Goal: Transaction & Acquisition: Purchase product/service

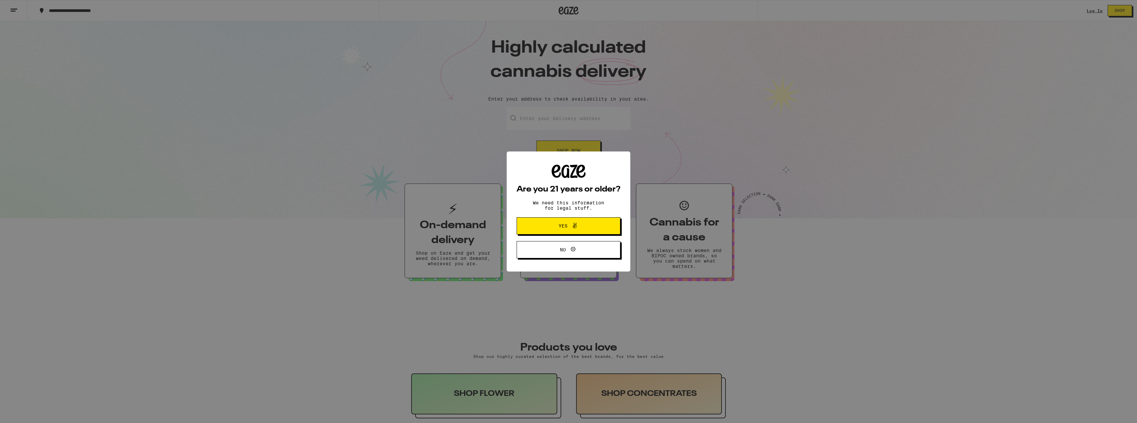
click at [576, 223] on icon at bounding box center [575, 226] width 8 height 8
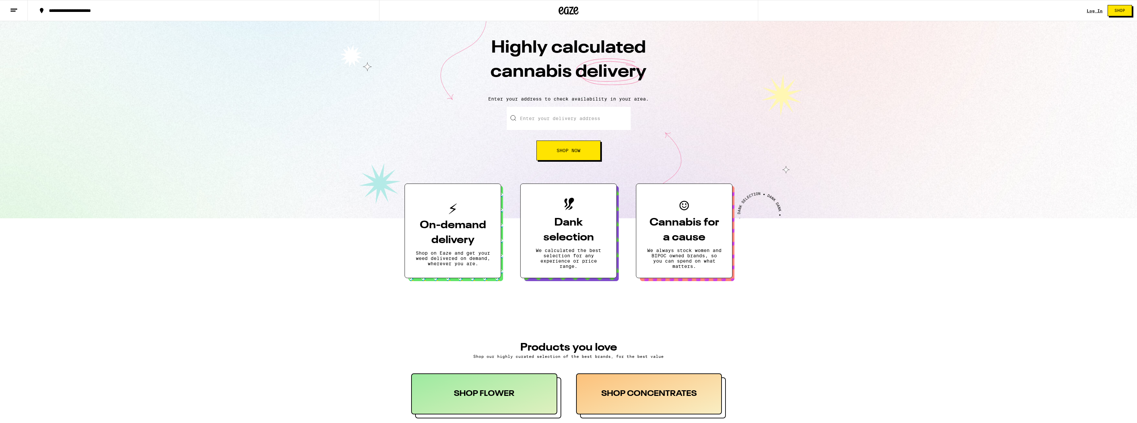
click at [574, 152] on span "Shop Now" at bounding box center [569, 150] width 24 height 5
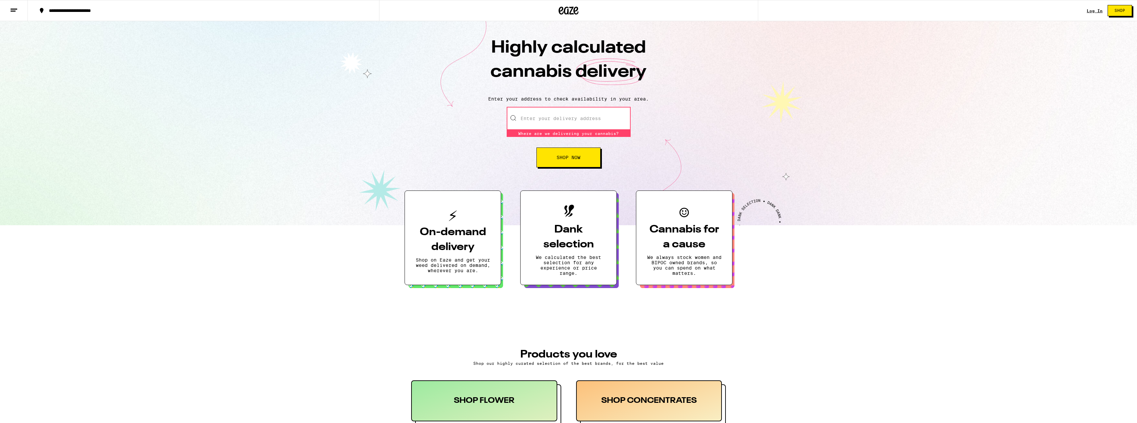
click at [569, 121] on input "Enter your delivery address" at bounding box center [569, 118] width 124 height 23
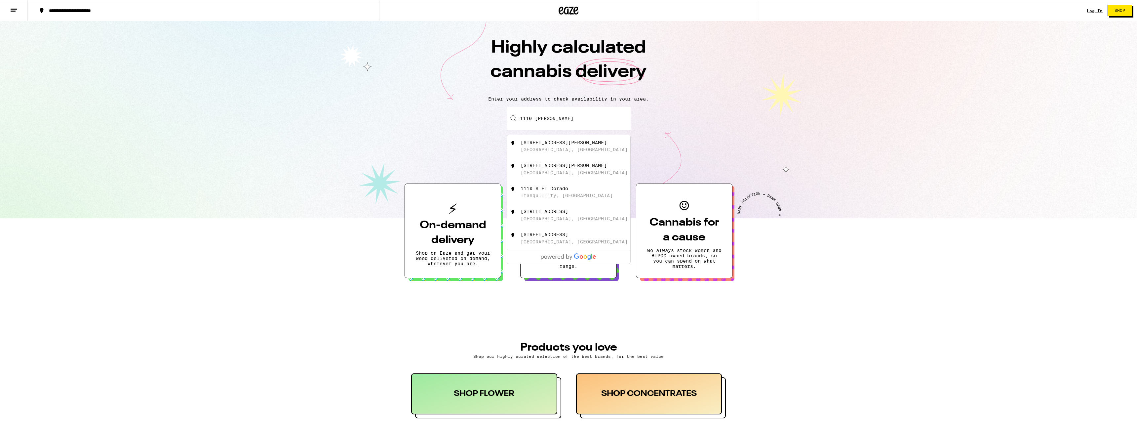
click at [566, 147] on div "[STREET_ADDRESS][PERSON_NAME]" at bounding box center [580, 146] width 118 height 13
type input "[STREET_ADDRESS][PERSON_NAME]"
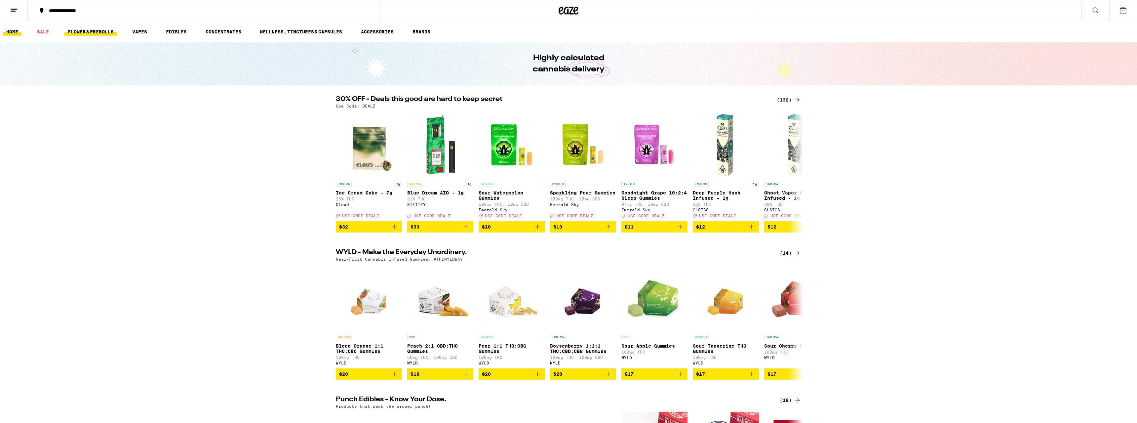
click at [79, 32] on link "FLOWER & PREROLLS" at bounding box center [90, 32] width 53 height 8
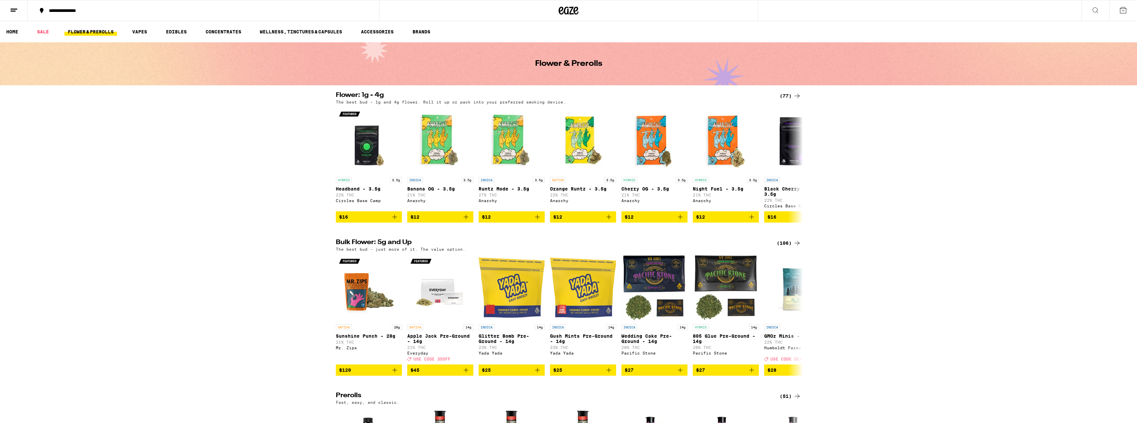
click at [797, 96] on icon at bounding box center [797, 96] width 5 height 5
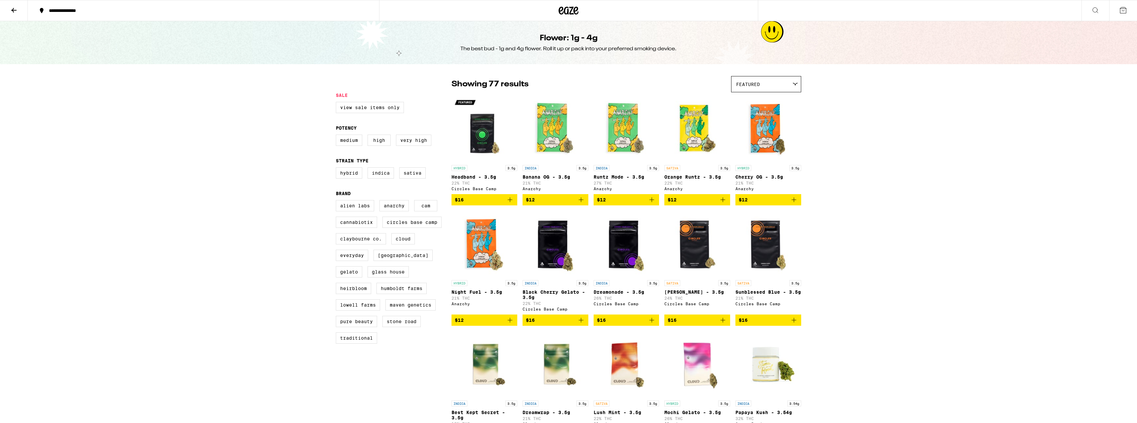
click at [793, 83] on div "Featured" at bounding box center [766, 84] width 69 height 16
click at [342, 144] on label "Medium" at bounding box center [349, 140] width 26 height 11
click at [338, 136] on input "Medium" at bounding box center [337, 136] width 0 height 0
checkbox input "true"
